Goal: Task Accomplishment & Management: Manage account settings

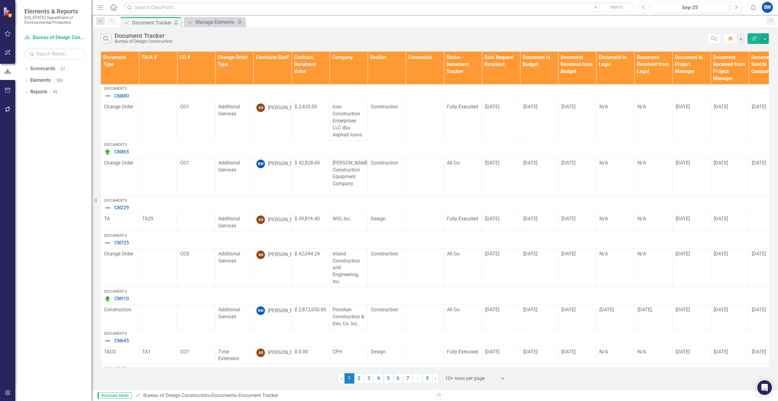
click at [275, 78] on th "Contracts Staff" at bounding box center [272, 68] width 38 height 33
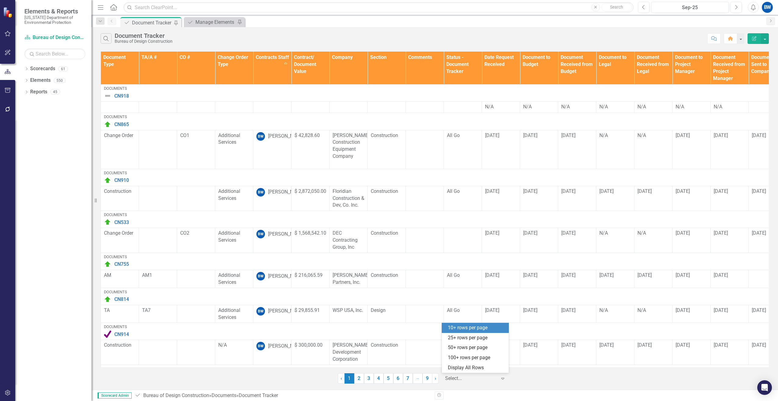
click at [470, 382] on div at bounding box center [471, 378] width 52 height 8
click at [463, 359] on div "100+ rows per page" at bounding box center [476, 357] width 57 height 7
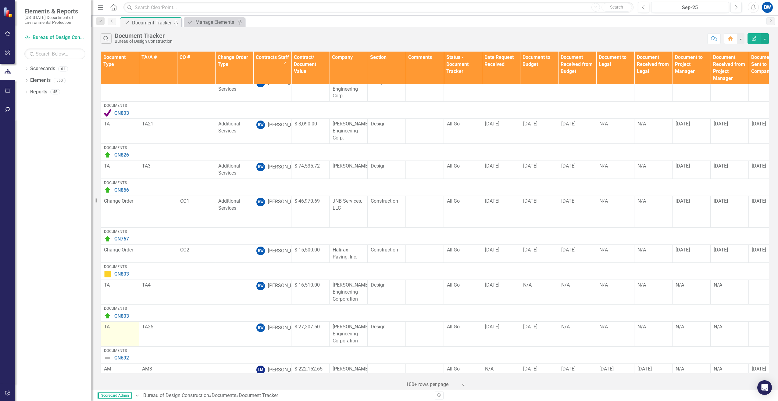
scroll to position [640, 0]
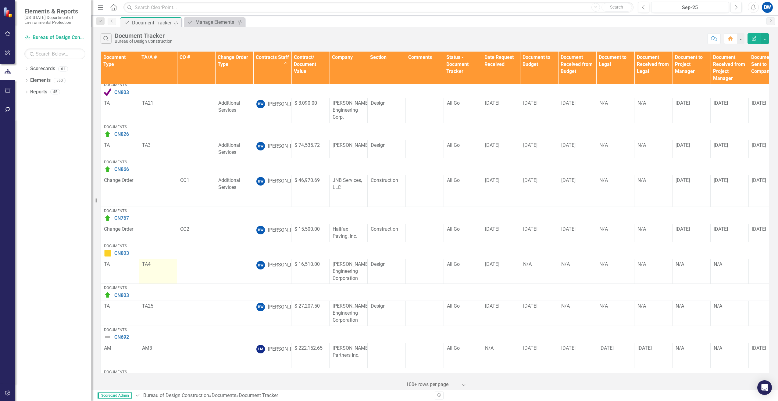
click at [147, 261] on p "TA4" at bounding box center [158, 264] width 32 height 7
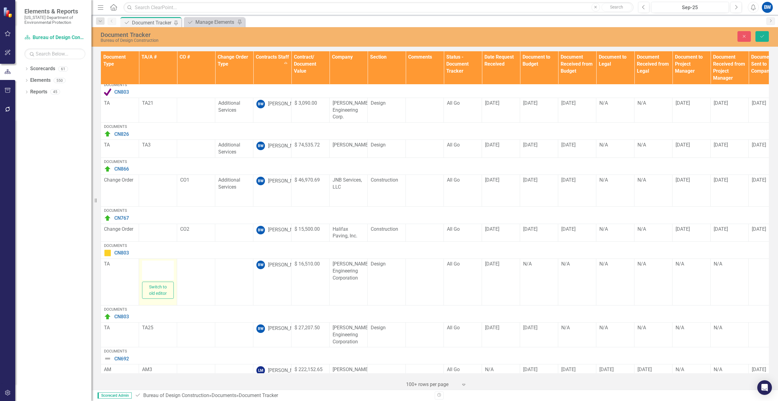
type textarea "<p>TA4</p>"
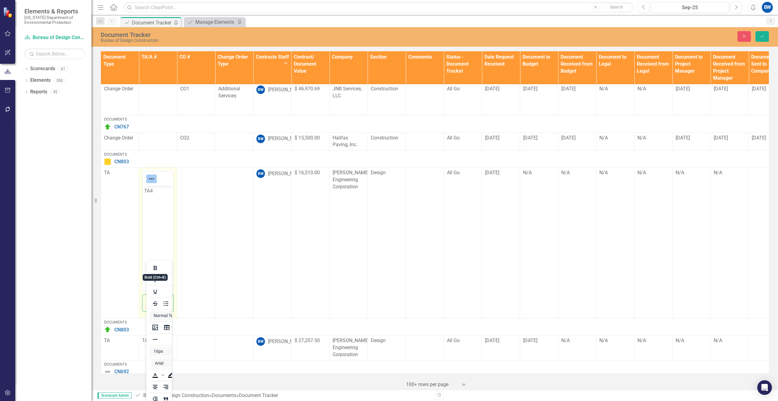
scroll to position [732, 0]
click at [150, 190] on p "TA4" at bounding box center [157, 190] width 27 height 7
click at [762, 33] on button "Save" at bounding box center [761, 36] width 13 height 11
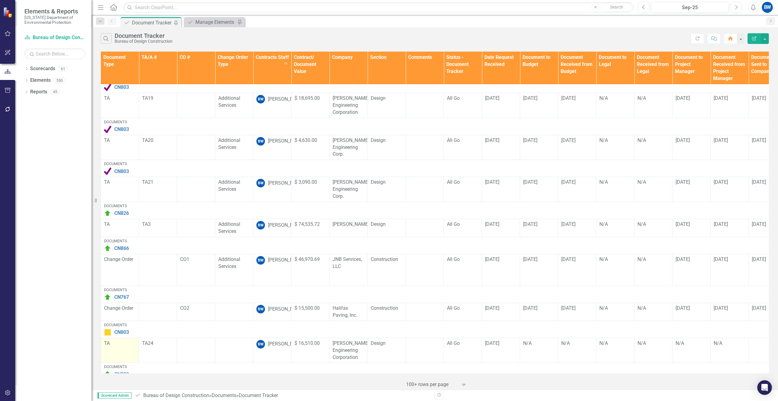
scroll to position [701, 0]
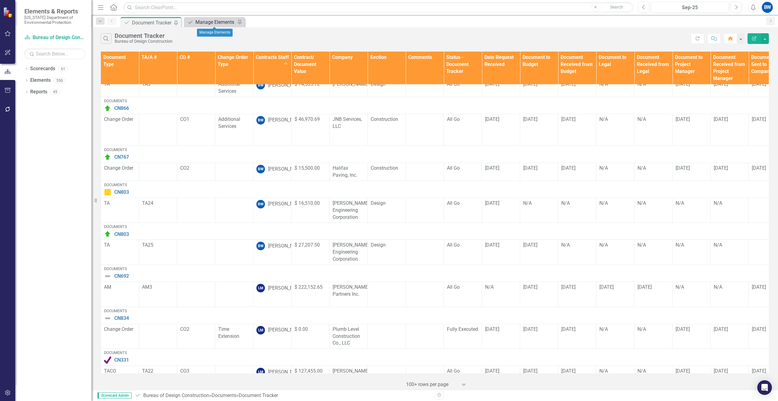
click at [207, 20] on div "Manage Elements" at bounding box center [215, 22] width 40 height 8
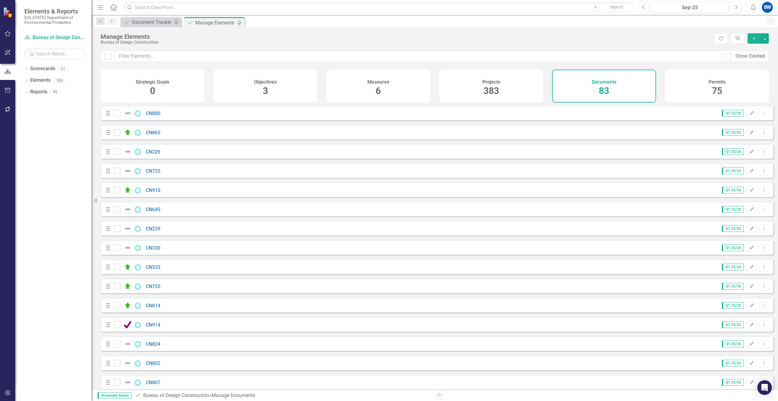
click at [753, 40] on icon "Add" at bounding box center [754, 38] width 5 height 4
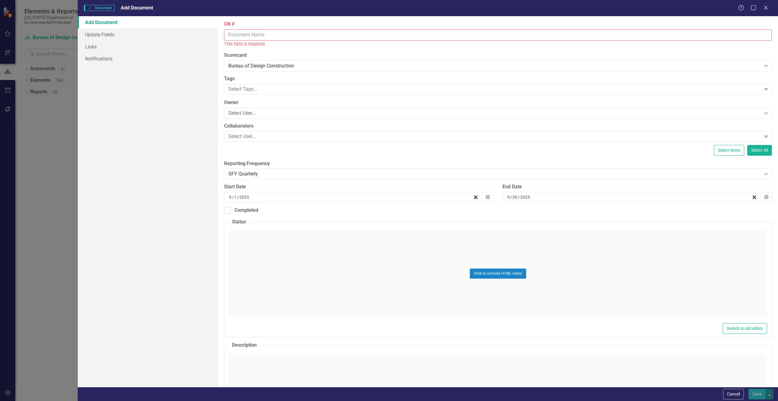
click at [273, 37] on input "CN #" at bounding box center [498, 34] width 548 height 11
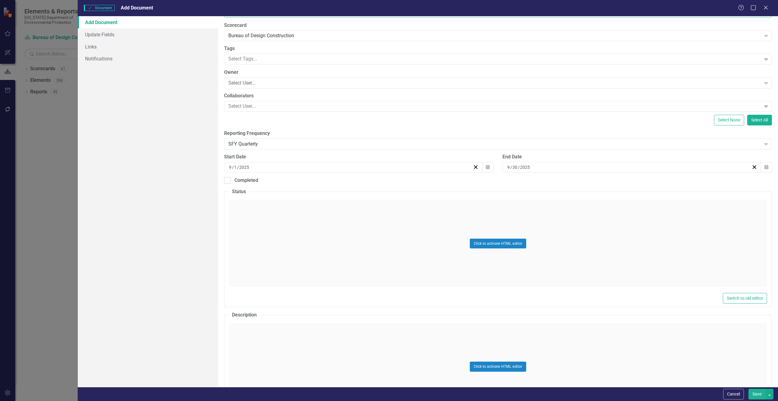
scroll to position [122, 0]
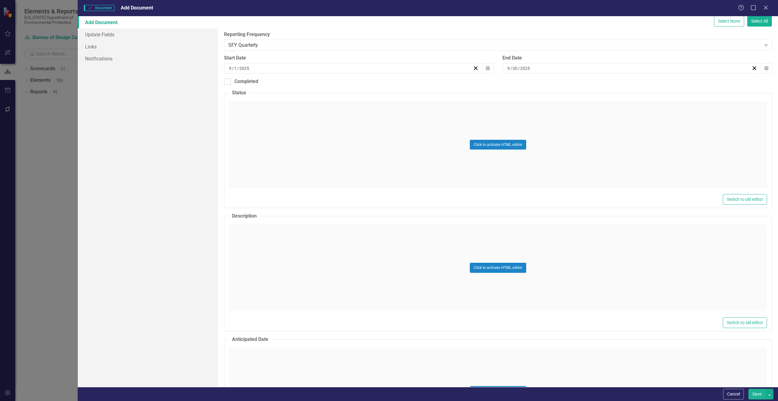
type input "CN803"
click at [261, 241] on div "Click to activate HTML editor" at bounding box center [498, 267] width 538 height 87
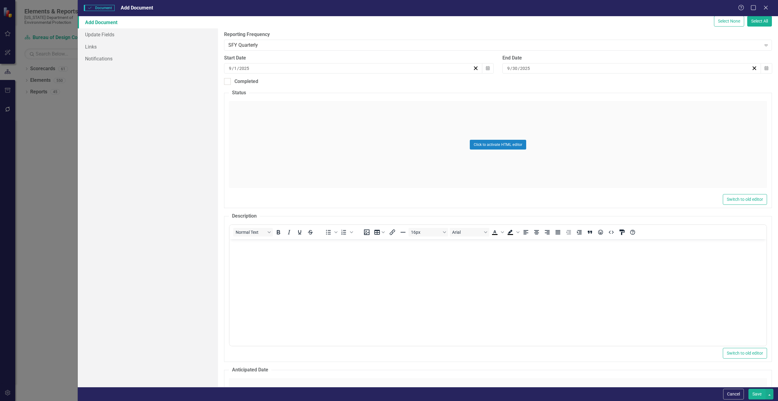
click at [256, 259] on body "Rich Text Area. Press ALT-0 for help." at bounding box center [497, 284] width 537 height 91
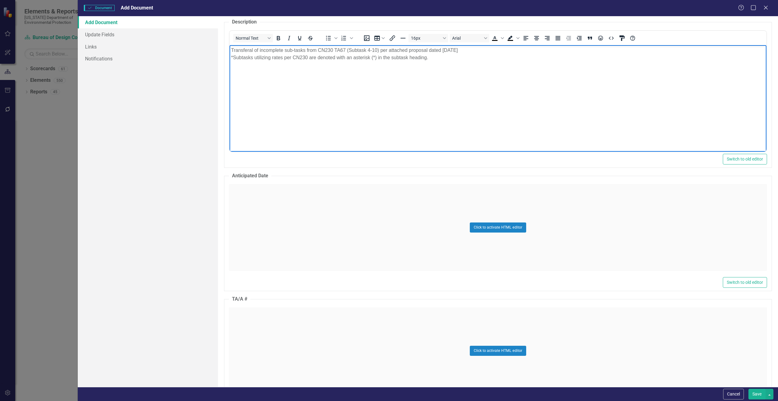
scroll to position [335, 0]
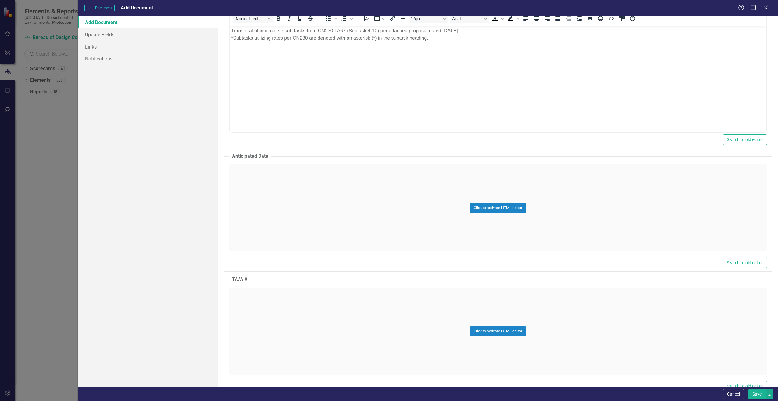
click at [262, 222] on div "Click to activate HTML editor" at bounding box center [498, 207] width 538 height 87
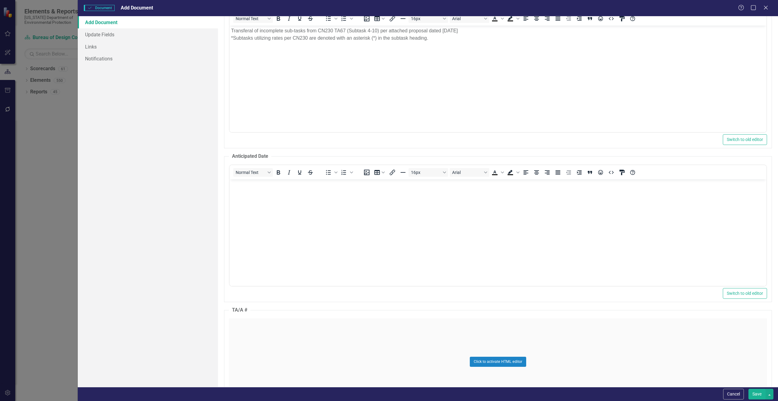
scroll to position [0, 0]
click at [262, 218] on body "Rich Text Area. Press ALT-0 for help." at bounding box center [497, 224] width 537 height 91
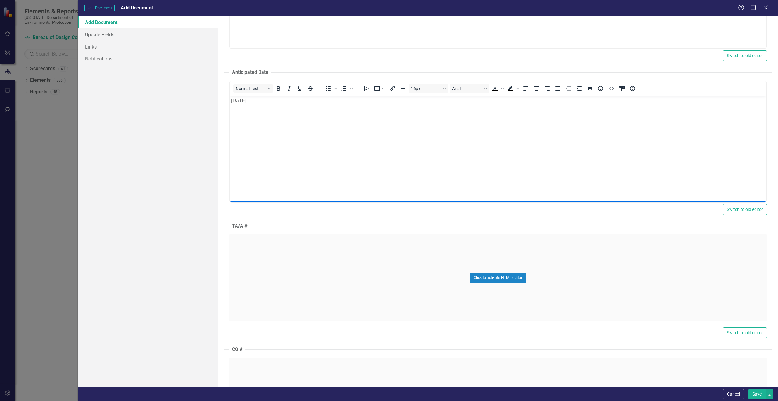
scroll to position [427, 0]
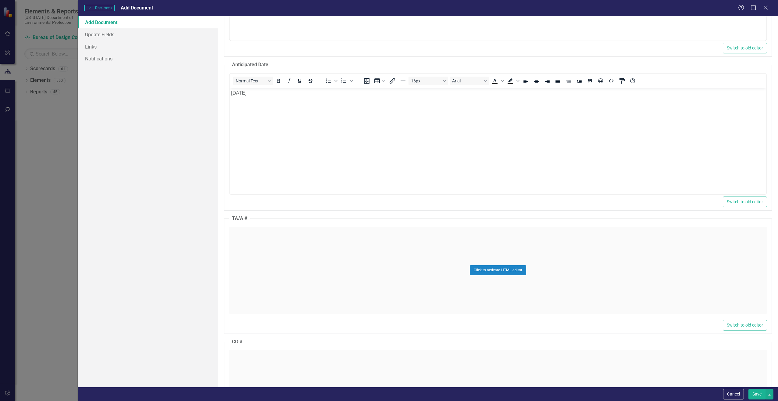
click at [249, 233] on div "Click to activate HTML editor" at bounding box center [498, 270] width 538 height 87
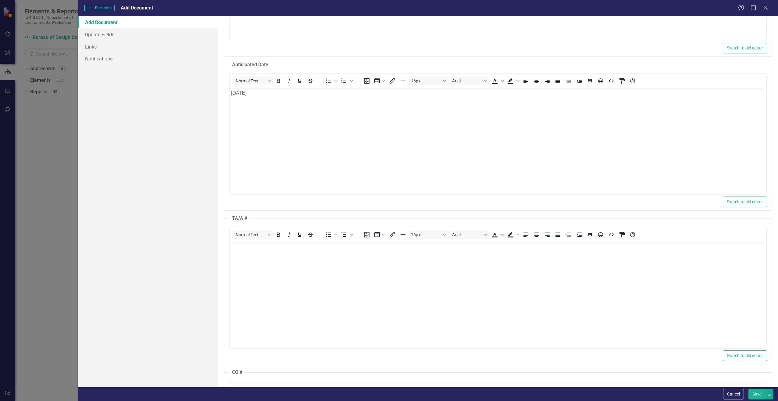
scroll to position [0, 0]
click at [246, 249] on p "Rich Text Area. Press ALT-0 for help." at bounding box center [498, 246] width 534 height 7
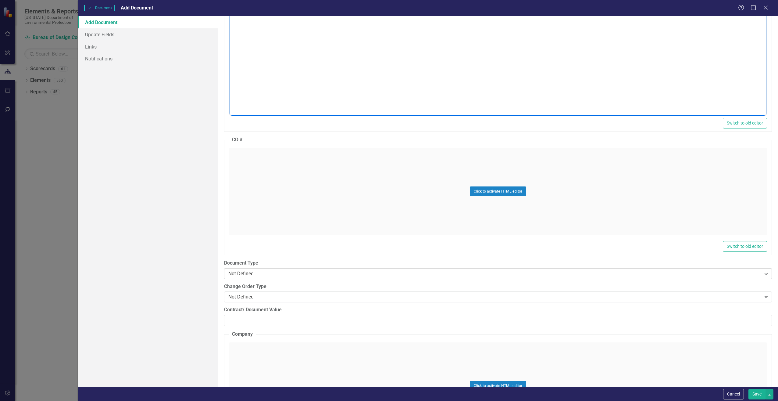
scroll to position [671, 0]
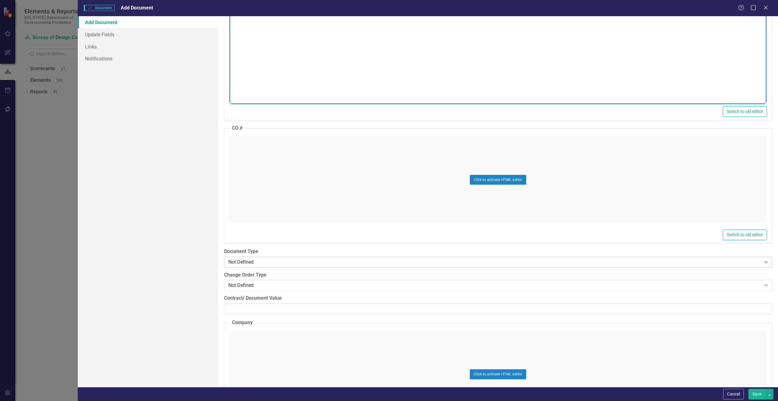
click at [234, 260] on div "Not Defined" at bounding box center [494, 261] width 533 height 7
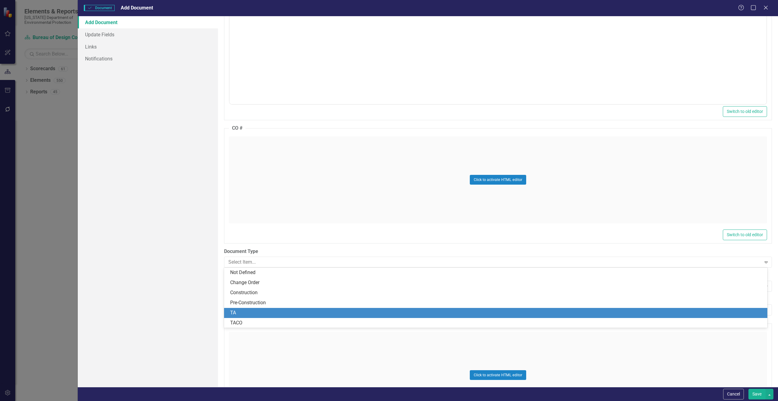
click at [251, 312] on div "TA" at bounding box center [497, 312] width 534 height 7
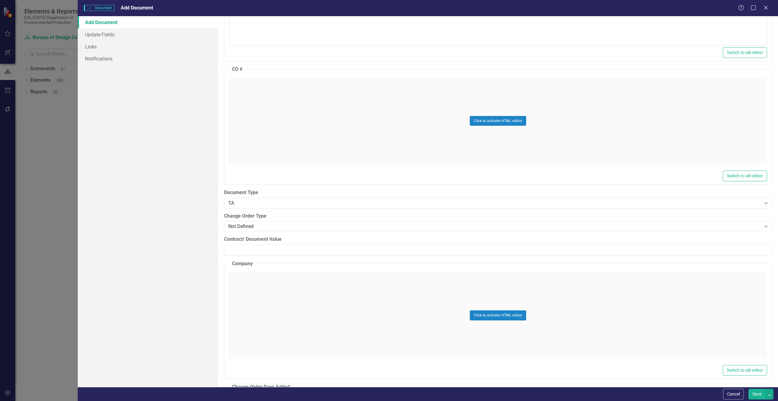
scroll to position [732, 0]
click at [244, 246] on input "Contract/ Document Value" at bounding box center [498, 247] width 548 height 11
paste input "12595"
type input "12595"
click at [236, 290] on div "Click to activate HTML editor" at bounding box center [498, 313] width 538 height 87
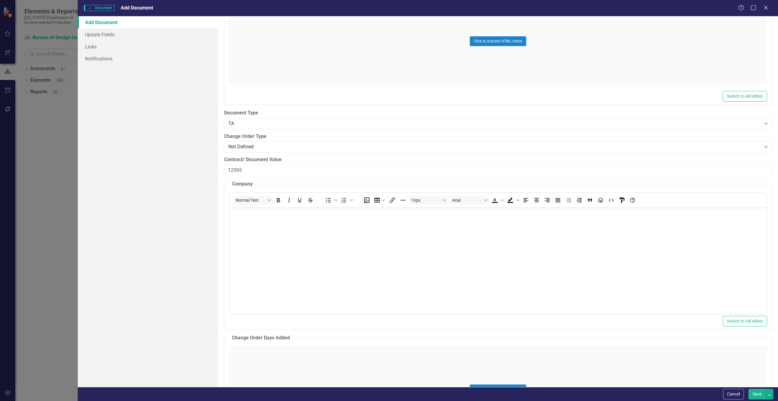
scroll to position [823, 0]
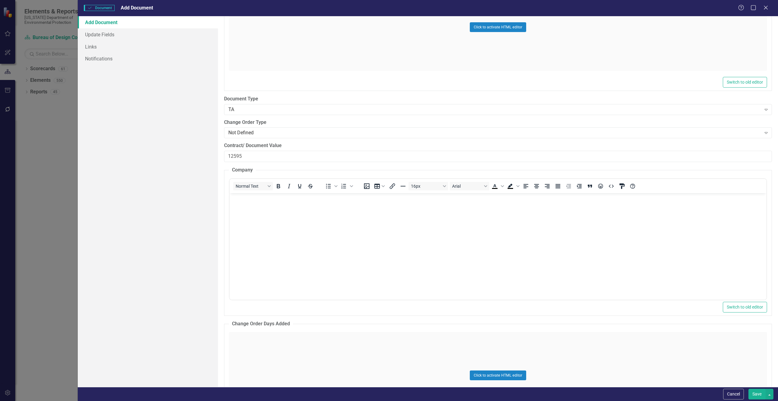
click at [260, 222] on body "Rich Text Area. Press ALT-0 for help." at bounding box center [497, 238] width 537 height 91
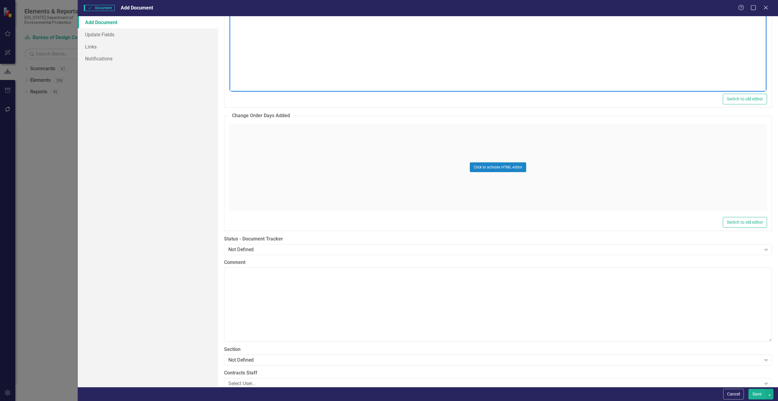
scroll to position [1067, 0]
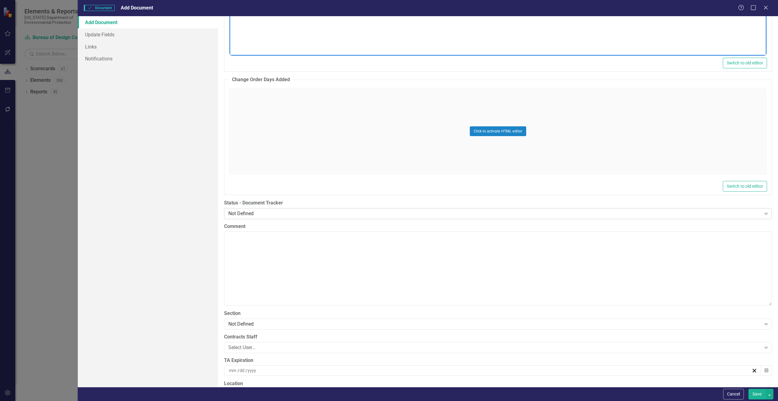
click at [245, 215] on div "Not Defined" at bounding box center [494, 213] width 533 height 7
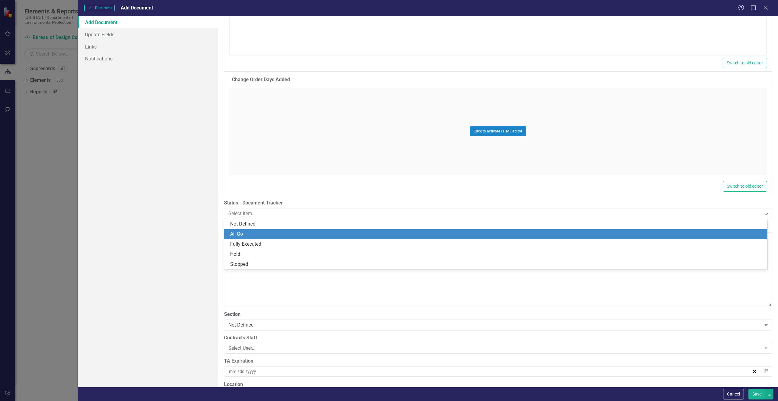
click at [246, 232] on div "All Go" at bounding box center [497, 233] width 534 height 7
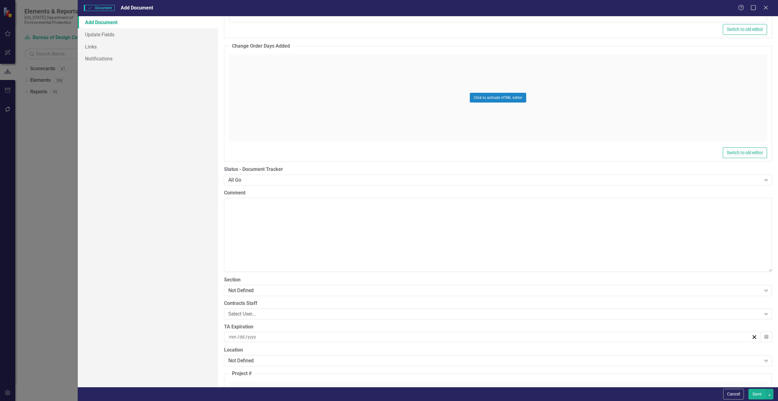
scroll to position [1189, 0]
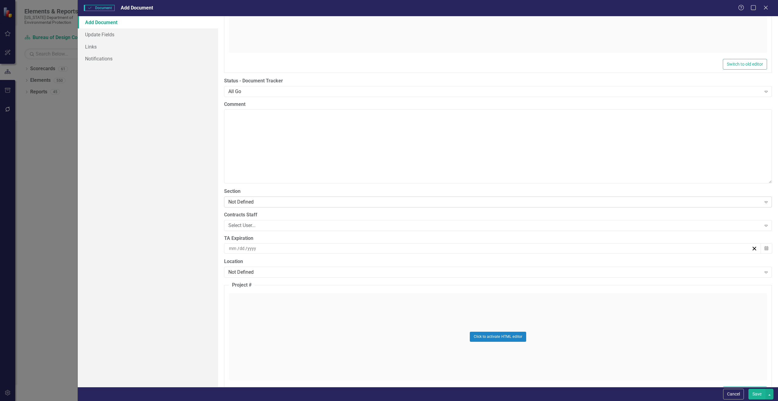
click at [237, 199] on div "Not Defined" at bounding box center [494, 201] width 533 height 7
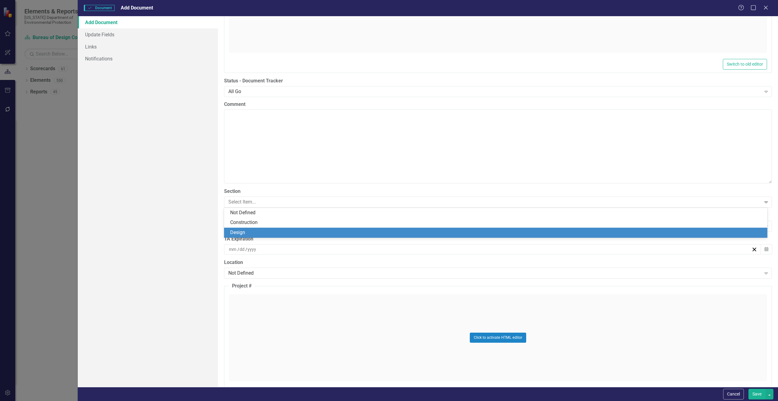
click at [241, 230] on div "Design" at bounding box center [497, 232] width 534 height 7
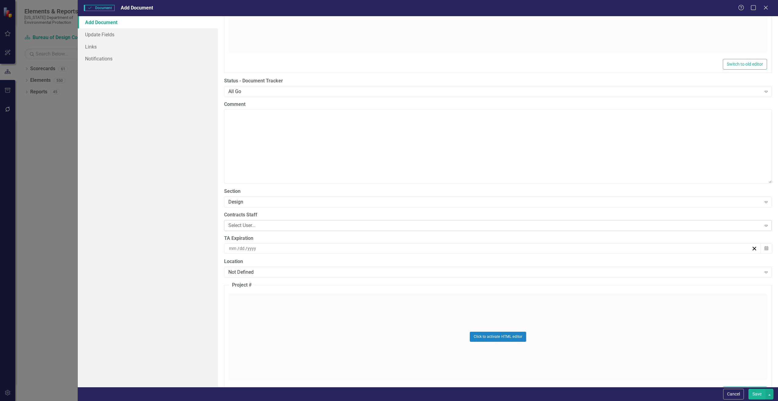
click at [237, 225] on div "Select User..." at bounding box center [494, 225] width 533 height 7
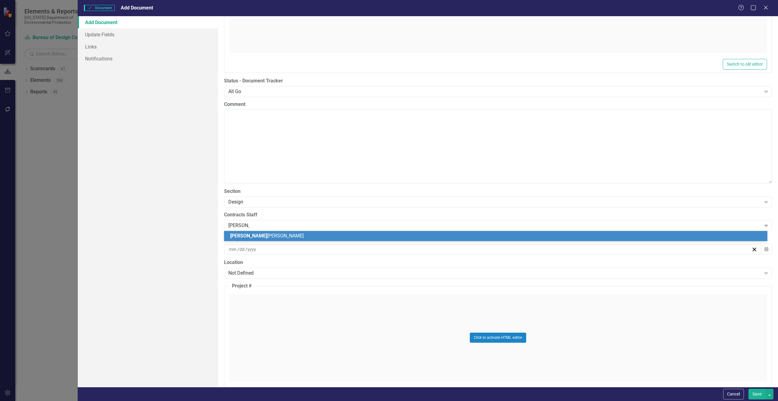
type input "[PERSON_NAME]"
click at [241, 231] on div "[PERSON_NAME]" at bounding box center [495, 236] width 543 height 10
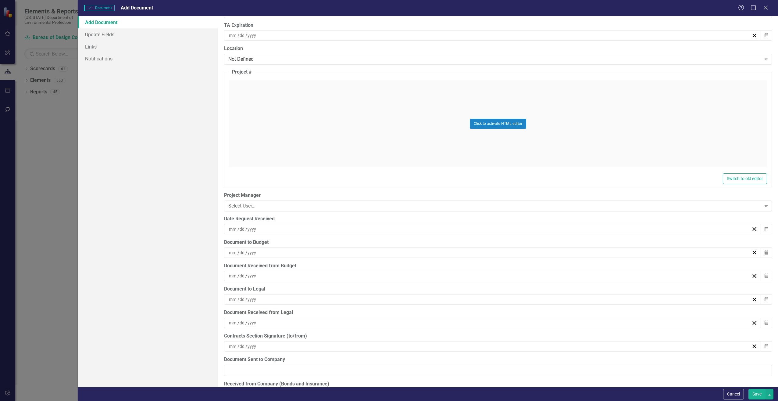
scroll to position [1402, 0]
click at [234, 228] on input at bounding box center [233, 228] width 9 height 6
click at [515, 286] on button "19" at bounding box center [520, 285] width 15 height 11
click at [234, 250] on input at bounding box center [233, 252] width 9 height 6
click at [756, 393] on button "Save" at bounding box center [756, 393] width 17 height 11
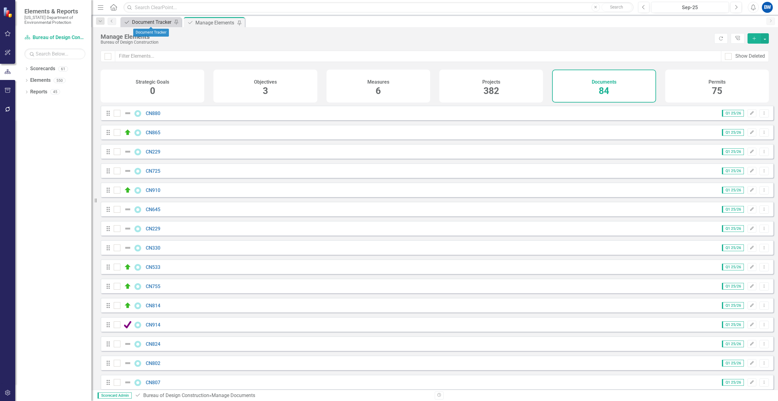
click at [142, 21] on div "Document Tracker" at bounding box center [152, 22] width 40 height 8
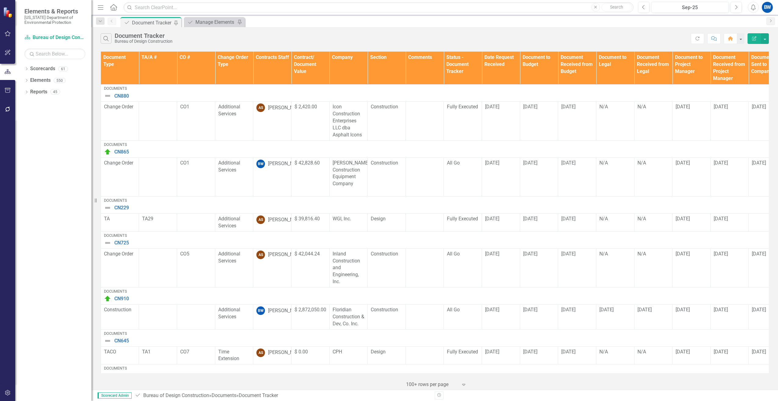
click at [274, 72] on th "Contracts Staff" at bounding box center [272, 68] width 38 height 33
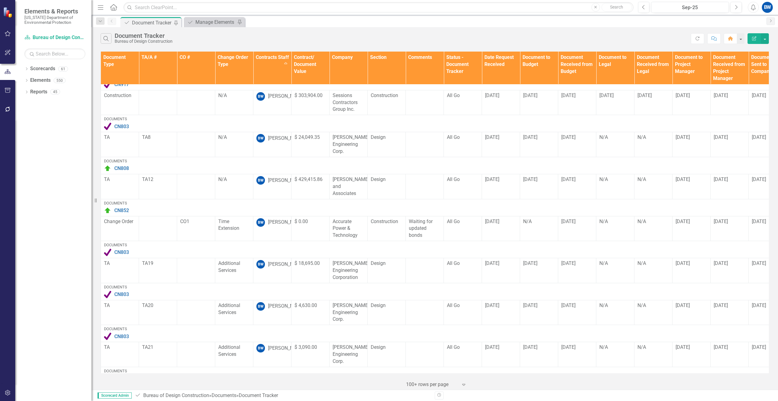
scroll to position [701, 0]
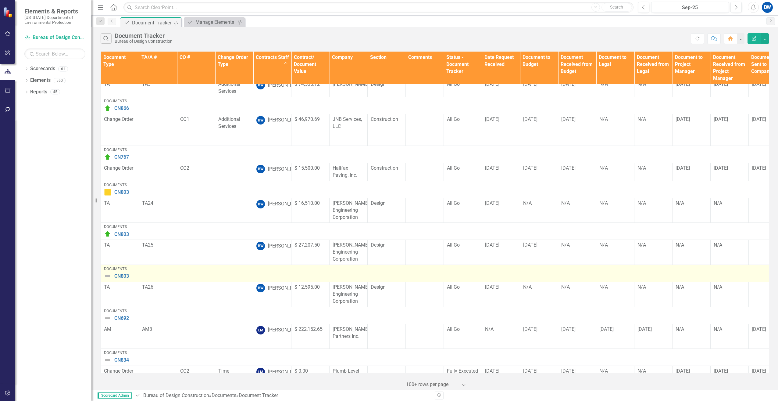
click at [108, 272] on img at bounding box center [107, 275] width 7 height 7
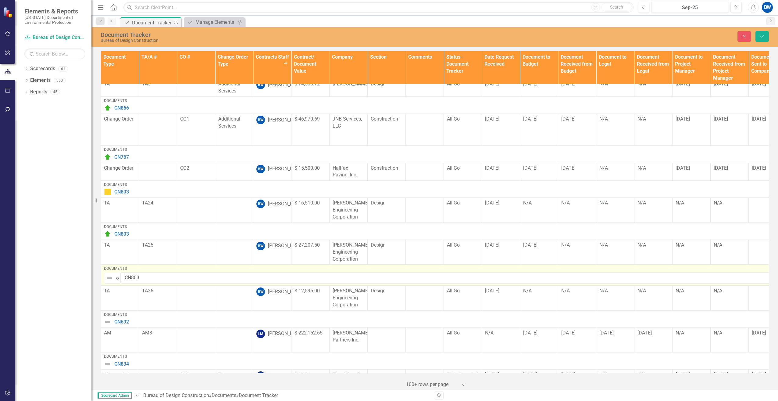
click at [109, 274] on img at bounding box center [109, 277] width 7 height 7
click at [124, 302] on div "On Hold" at bounding box center [128, 305] width 17 height 7
click at [421, 198] on td at bounding box center [425, 210] width 38 height 25
click at [420, 198] on td at bounding box center [425, 210] width 38 height 25
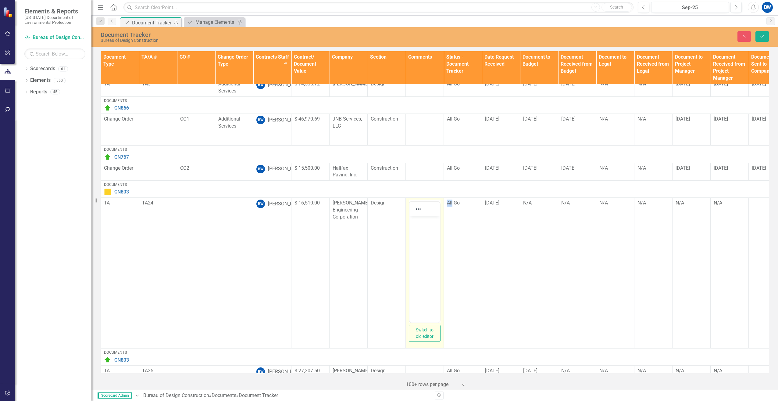
scroll to position [0, 0]
drag, startPoint x: 830, startPoint y: 413, endPoint x: 423, endPoint y: 234, distance: 445.1
click at [423, 234] on body "Rich Text Area. Press ALT-0 for help." at bounding box center [424, 261] width 30 height 91
drag, startPoint x: 427, startPoint y: 243, endPoint x: 413, endPoint y: 223, distance: 24.7
click at [413, 223] on p "Waiting for PM revise proposal [DATE]" at bounding box center [424, 231] width 27 height 29
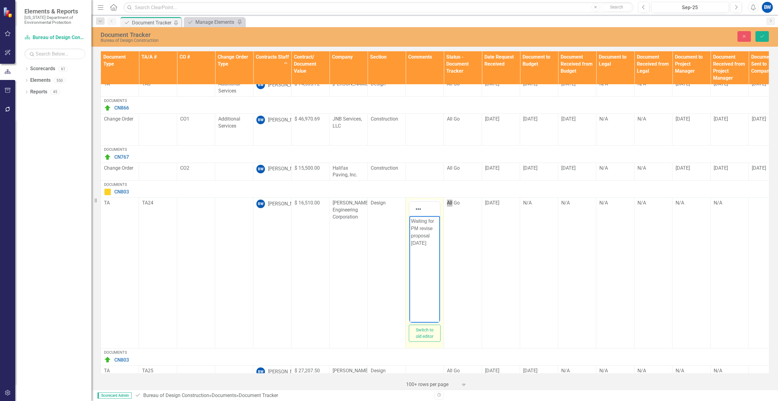
copy p "Waiting for PM revise proposal [DATE]"
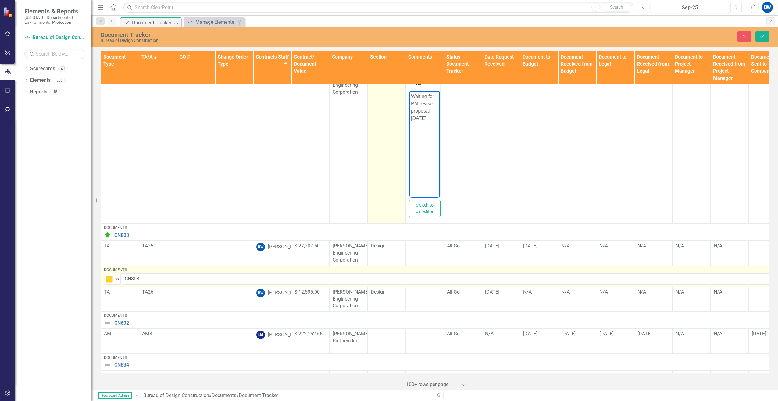
scroll to position [854, 0]
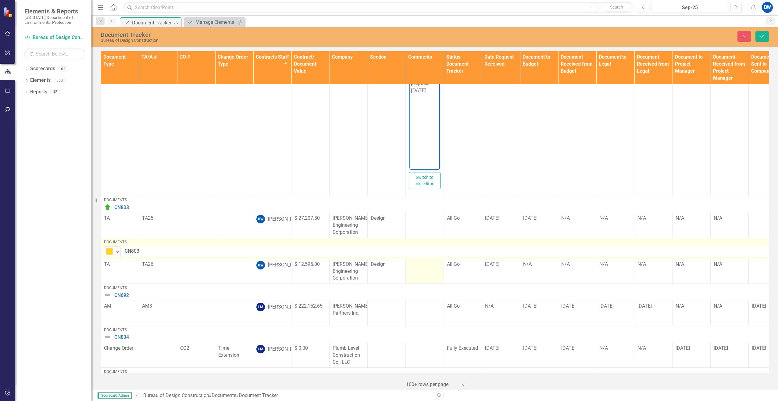
click at [421, 259] on td at bounding box center [425, 271] width 38 height 25
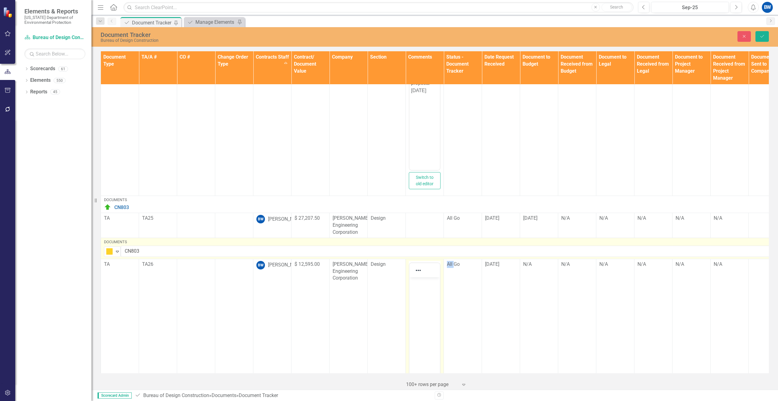
scroll to position [0, 0]
drag, startPoint x: 830, startPoint y: 532, endPoint x: 415, endPoint y: 291, distance: 479.5
click at [415, 291] on body "Rich Text Area. Press ALT-0 for help." at bounding box center [424, 322] width 30 height 91
click at [762, 37] on icon "Save" at bounding box center [761, 36] width 5 height 4
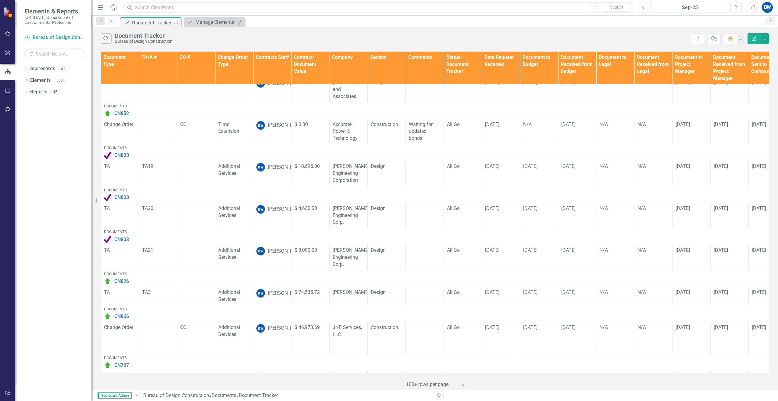
scroll to position [549, 0]
